Goal: Transaction & Acquisition: Book appointment/travel/reservation

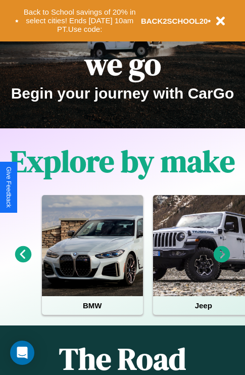
scroll to position [156, 0]
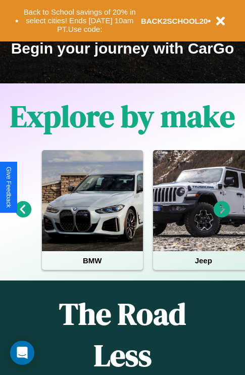
click at [222, 216] on icon at bounding box center [222, 209] width 17 height 17
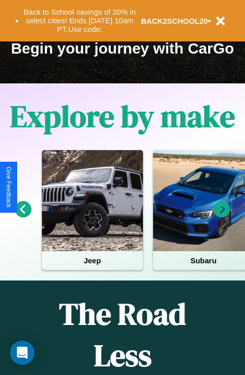
click at [222, 216] on icon at bounding box center [222, 209] width 17 height 17
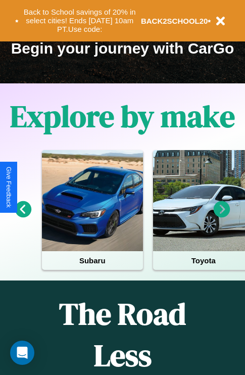
click at [23, 216] on icon at bounding box center [23, 209] width 17 height 17
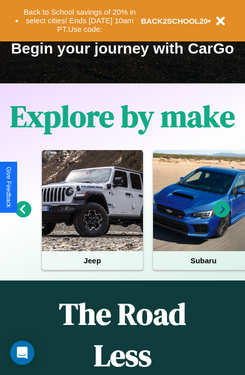
click at [222, 216] on icon at bounding box center [222, 209] width 17 height 17
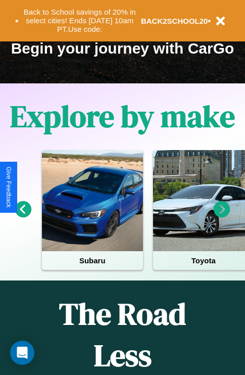
click at [222, 216] on icon at bounding box center [222, 209] width 17 height 17
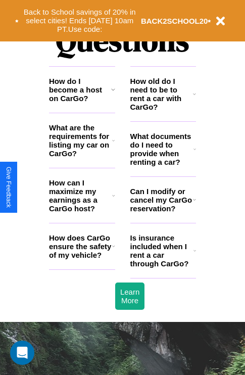
scroll to position [1224, 0]
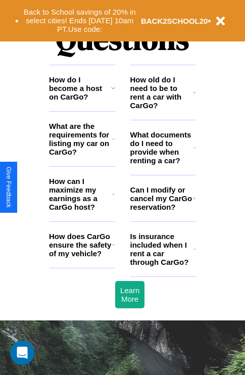
click at [163, 164] on h3 "What documents do I need to provide when renting a car?" at bounding box center [162, 147] width 64 height 34
click at [113, 198] on icon at bounding box center [113, 194] width 3 height 8
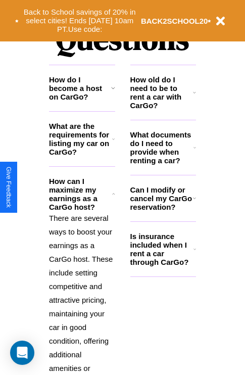
click at [163, 164] on h3 "What documents do I need to provide when renting a car?" at bounding box center [162, 147] width 64 height 34
click at [82, 101] on h3 "How do I become a host on CarGo?" at bounding box center [80, 88] width 62 height 26
click at [113, 194] on polyline at bounding box center [113, 193] width 3 height 1
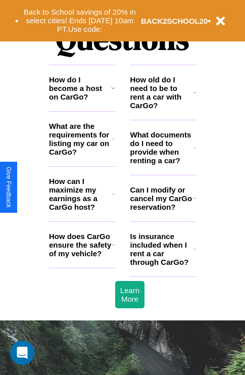
click at [163, 211] on h3 "Can I modify or cancel my CarGo reservation?" at bounding box center [161, 198] width 63 height 26
click at [79, 21] on button "Back to School savings of 20% in select cities! Ends 9/1 at 10am PT. Use code:" at bounding box center [80, 20] width 122 height 31
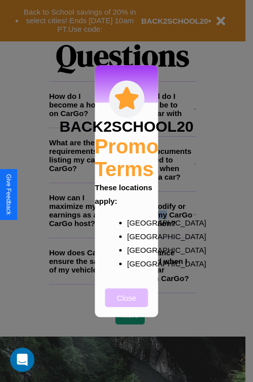
click at [126, 305] on button "Close" at bounding box center [126, 297] width 43 height 19
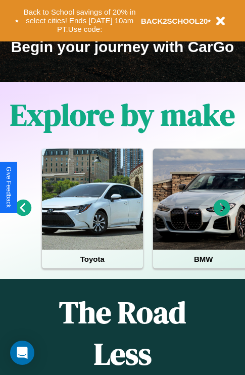
scroll to position [156, 0]
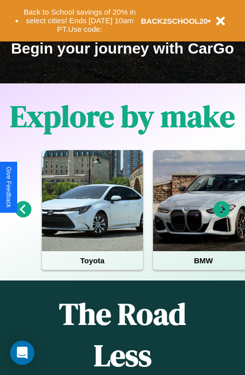
click at [23, 216] on icon at bounding box center [23, 209] width 17 height 17
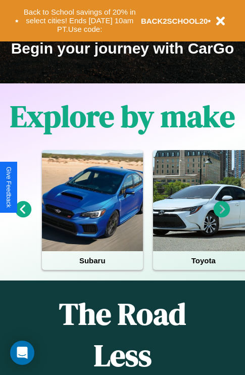
click at [222, 216] on icon at bounding box center [222, 209] width 17 height 17
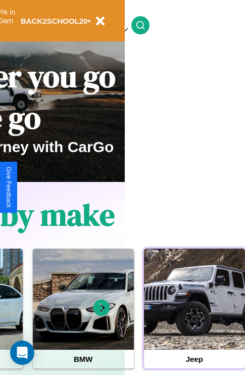
click at [194, 315] on div at bounding box center [194, 299] width 101 height 101
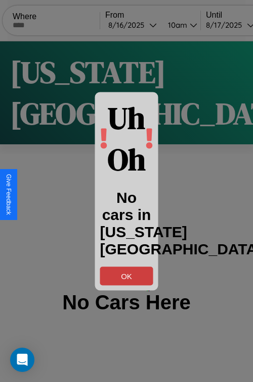
click at [126, 276] on button "OK" at bounding box center [126, 276] width 53 height 19
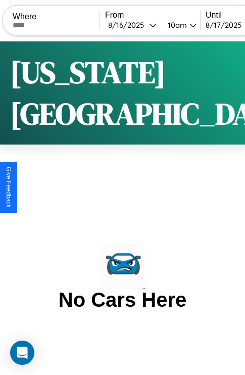
click at [63, 25] on input "text" at bounding box center [56, 25] width 87 height 8
type input "**********"
click at [146, 25] on div "8 / 16 / 2025" at bounding box center [128, 25] width 41 height 10
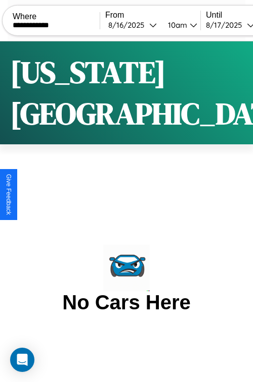
select select "*"
select select "****"
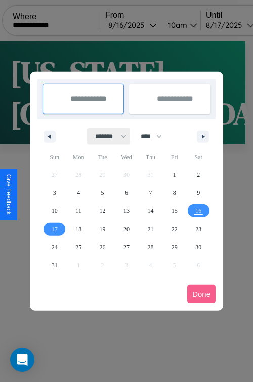
click at [106, 136] on select "******* ******** ***** ***** *** **** **** ****** ********* ******* ******** **…" at bounding box center [108, 136] width 43 height 17
select select "*"
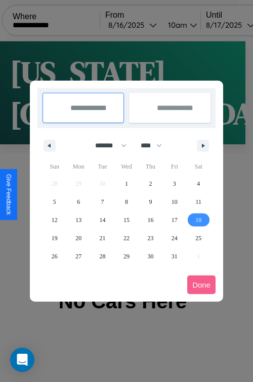
click at [198, 220] on span "18" at bounding box center [198, 220] width 6 height 18
type input "**********"
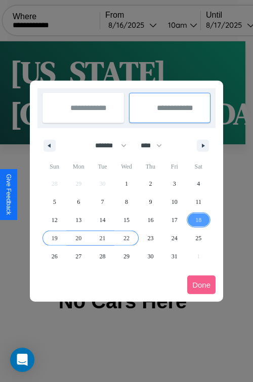
click at [126, 238] on span "22" at bounding box center [126, 238] width 6 height 18
type input "**********"
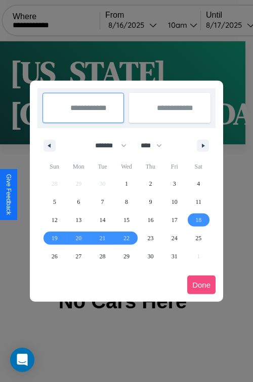
click at [201, 285] on button "Done" at bounding box center [201, 285] width 28 height 19
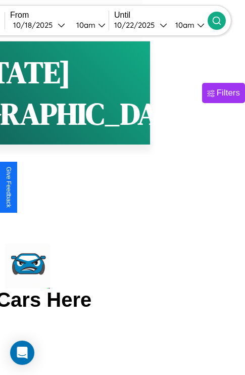
click at [222, 20] on icon at bounding box center [217, 21] width 10 height 10
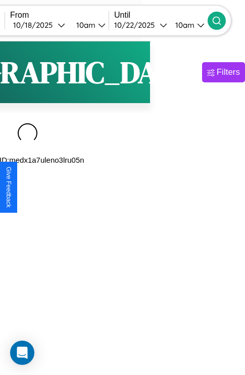
scroll to position [0, 100]
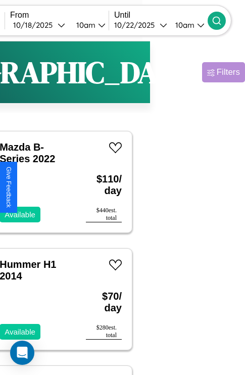
click at [217, 72] on div "Filters" at bounding box center [228, 72] width 23 height 10
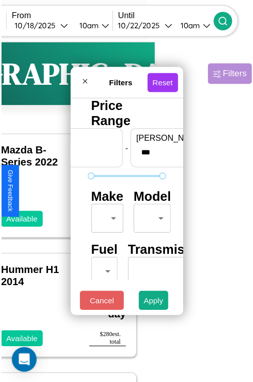
scroll to position [30, 0]
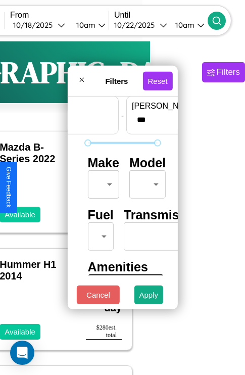
click at [102, 182] on body "**********" at bounding box center [27, 208] width 245 height 417
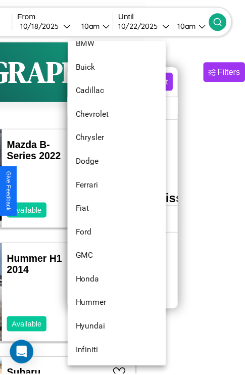
scroll to position [189, 0]
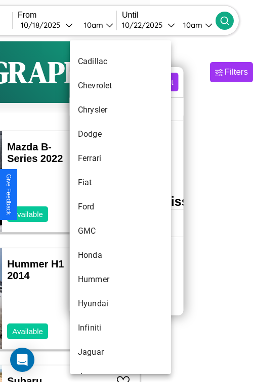
click at [101, 207] on li "Ford" at bounding box center [120, 207] width 101 height 24
type input "****"
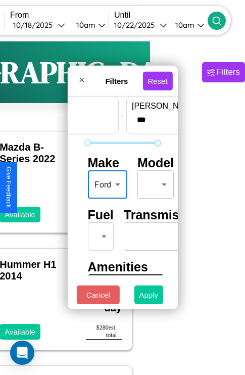
click at [149, 297] on button "Apply" at bounding box center [148, 294] width 29 height 19
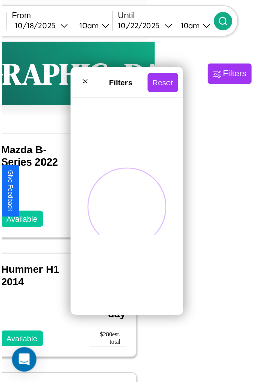
scroll to position [0, 0]
